Goal: Transaction & Acquisition: Obtain resource

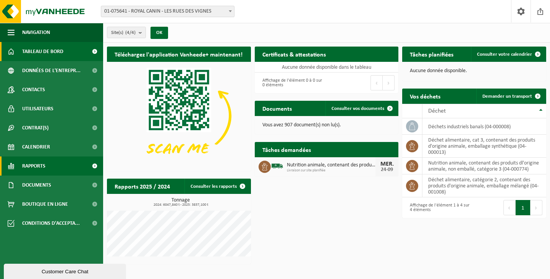
click at [21, 163] on link "Rapports" at bounding box center [51, 166] width 103 height 19
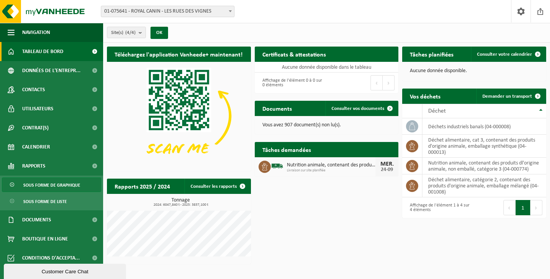
click at [43, 181] on span "Sous forme de graphique" at bounding box center [51, 185] width 57 height 15
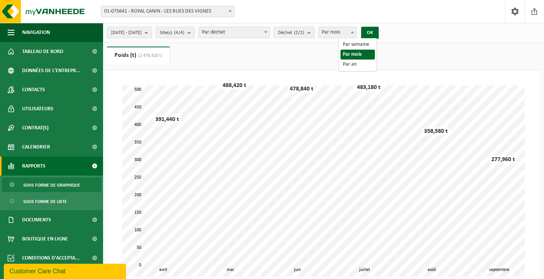
click at [354, 32] on b at bounding box center [352, 32] width 3 height 2
select select "1"
click at [379, 32] on button "OK" at bounding box center [370, 33] width 18 height 12
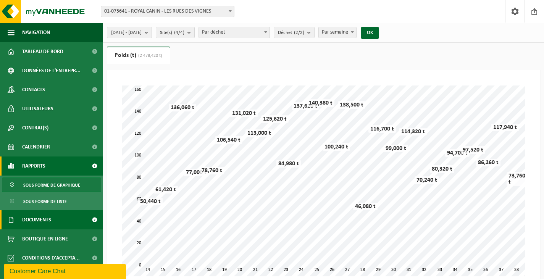
click at [61, 220] on link "Documents" at bounding box center [51, 219] width 103 height 19
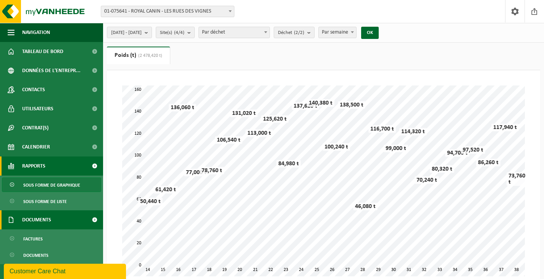
scroll to position [23, 0]
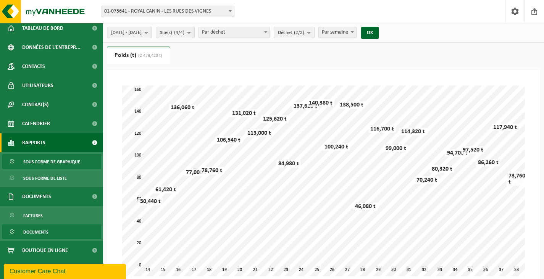
click at [41, 229] on span "Documents" at bounding box center [35, 232] width 25 height 15
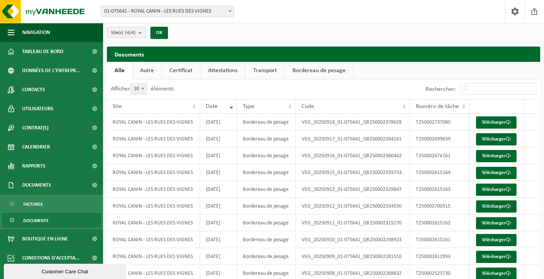
click at [186, 70] on link "Certificat" at bounding box center [181, 71] width 38 height 18
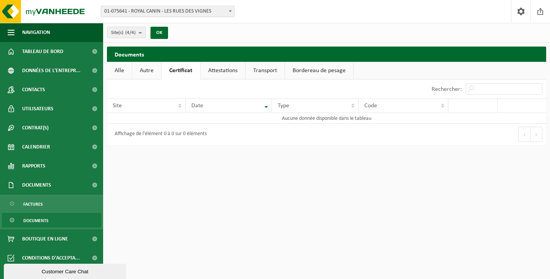
click at [218, 73] on link "Attestations" at bounding box center [222, 71] width 45 height 18
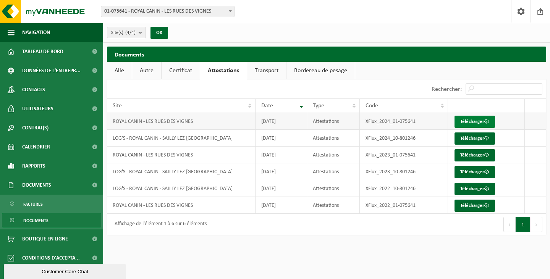
click at [460, 120] on link "Télécharger" at bounding box center [474, 122] width 40 height 12
click at [471, 156] on link "Télécharger" at bounding box center [474, 155] width 40 height 12
click at [477, 132] on td "Télécharger" at bounding box center [486, 138] width 77 height 17
click at [469, 140] on link "Télécharger" at bounding box center [474, 139] width 40 height 12
click at [37, 219] on span "Documents" at bounding box center [35, 220] width 25 height 15
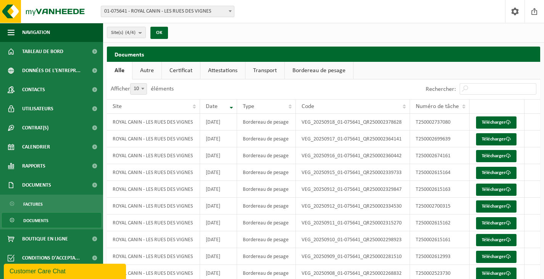
click at [65, 221] on link "Documents" at bounding box center [51, 220] width 99 height 15
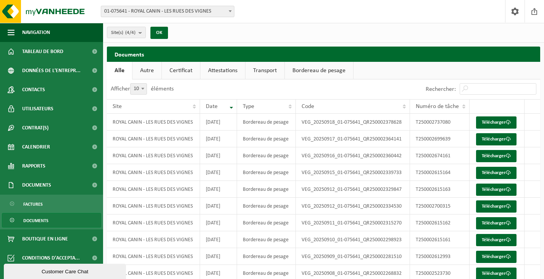
click at [184, 70] on link "Certificat" at bounding box center [181, 71] width 38 height 18
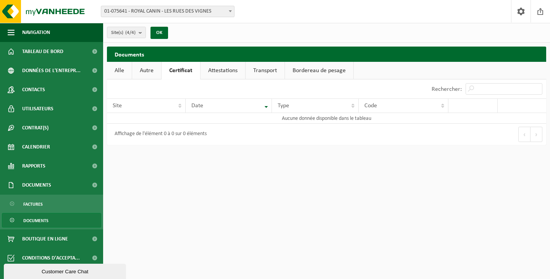
click at [223, 71] on link "Attestations" at bounding box center [222, 71] width 45 height 18
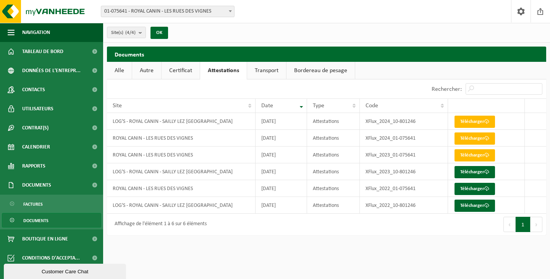
click at [266, 71] on link "Transport" at bounding box center [266, 71] width 39 height 18
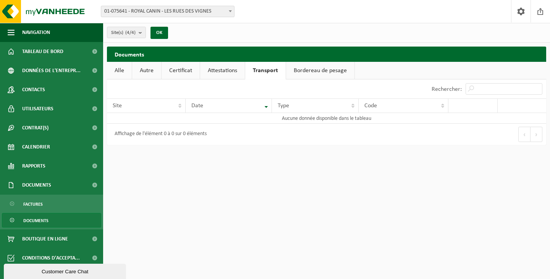
click at [327, 70] on link "Bordereau de pesage" at bounding box center [320, 71] width 68 height 18
